Goal: Navigation & Orientation: Find specific page/section

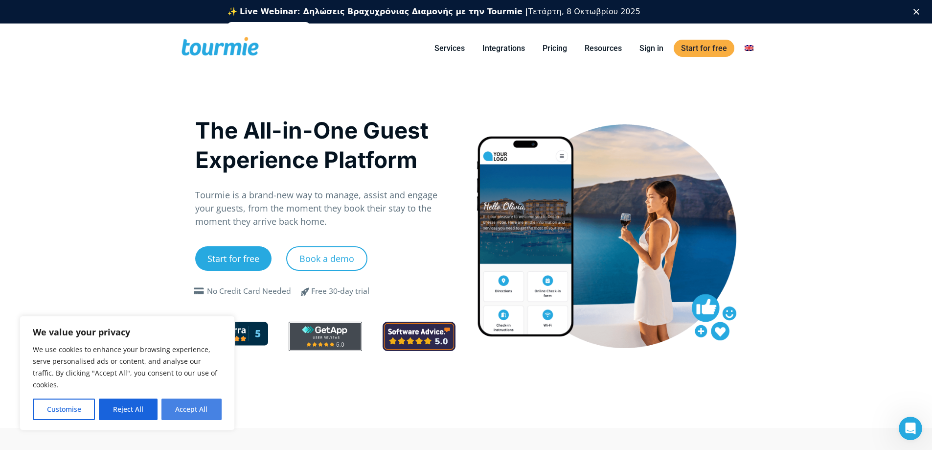
click at [187, 406] on button "Accept All" at bounding box center [191, 409] width 60 height 22
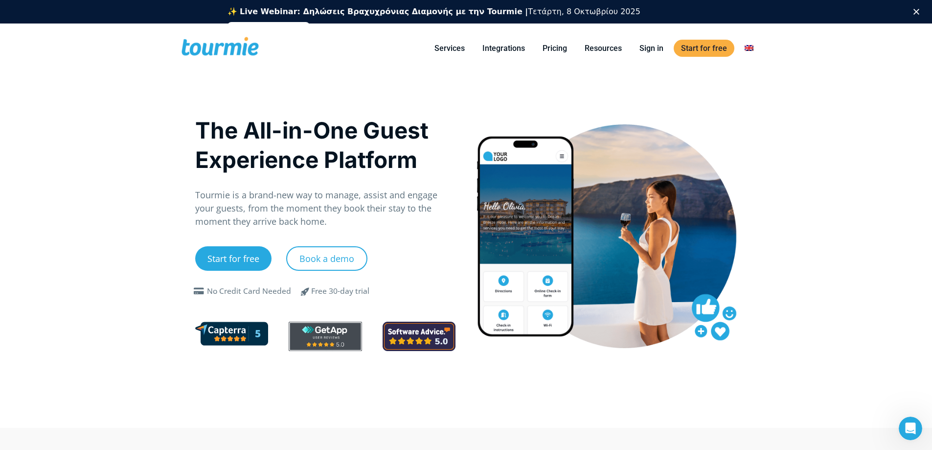
checkbox input "true"
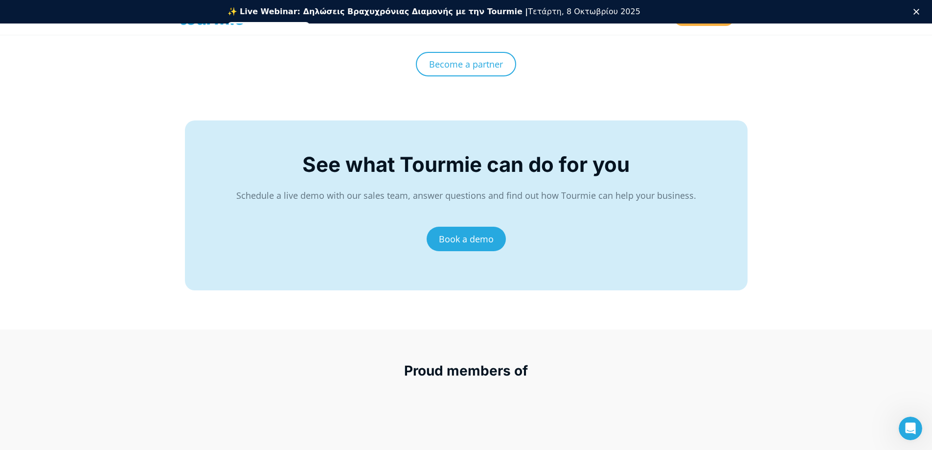
scroll to position [4120, 0]
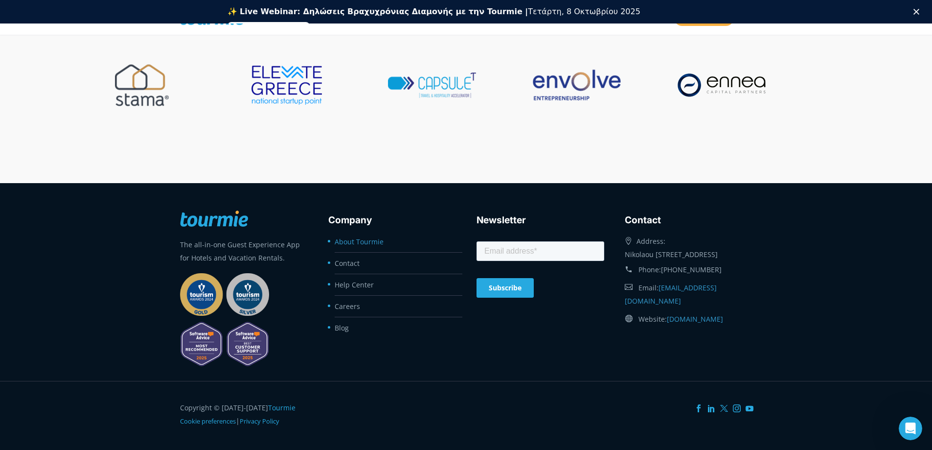
click at [350, 241] on link "About Tourmie" at bounding box center [359, 241] width 49 height 9
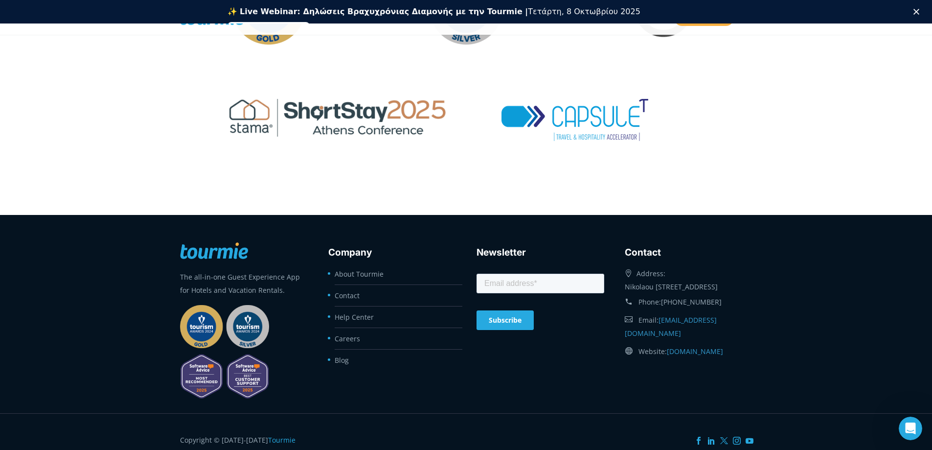
scroll to position [1801, 0]
